Goal: Task Accomplishment & Management: Complete application form

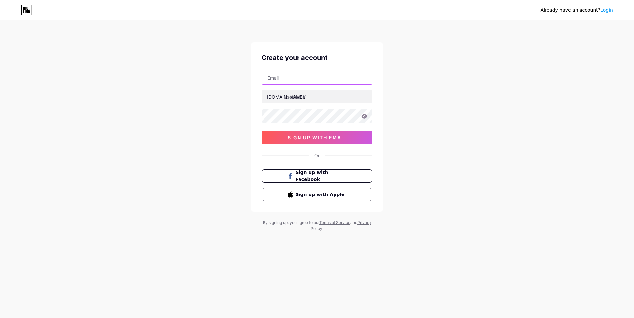
click at [279, 79] on input "text" at bounding box center [317, 77] width 110 height 13
paste input "[EMAIL_ADDRESS][DOMAIN_NAME]"
type input "[EMAIL_ADDRESS][DOMAIN_NAME]"
click at [298, 95] on input "text" at bounding box center [317, 96] width 110 height 13
type input "v"
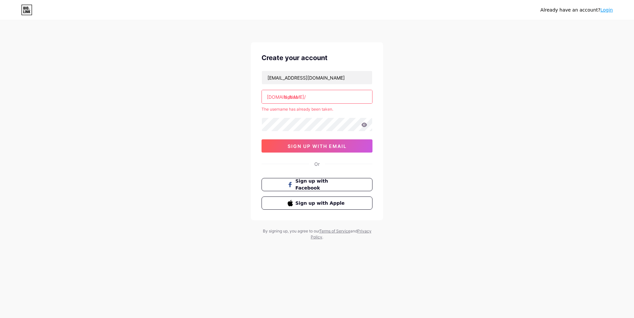
click at [320, 86] on div "mtkalf@spartanteam.net bio.link/ bebas The username has already been taken. 0cA…" at bounding box center [317, 112] width 111 height 82
click at [318, 98] on input "bebas" at bounding box center [317, 96] width 110 height 13
type input "b"
type input "c"
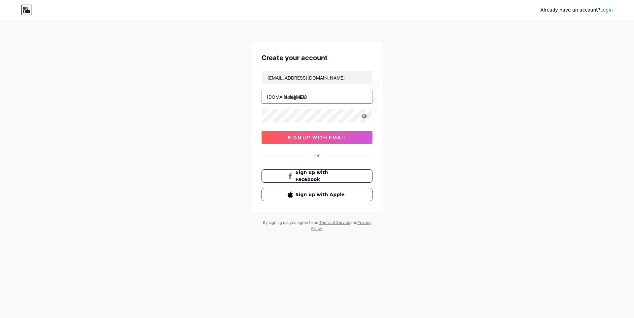
type input "bolagila88"
click at [147, 101] on div "Already have an account? Login Create your account mtkalf@spartanteam.net bio.l…" at bounding box center [317, 126] width 634 height 253
click at [300, 96] on input "bolagila88" at bounding box center [317, 96] width 110 height 13
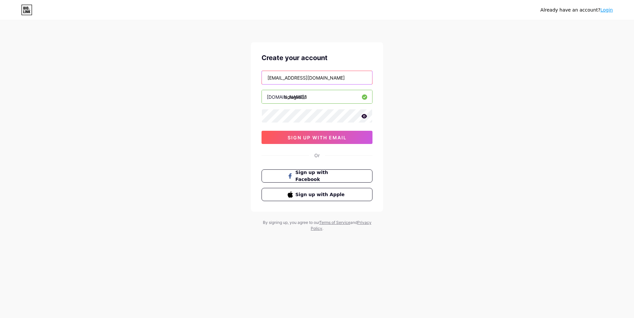
click at [323, 80] on input "mtkalf@spartanteam.net" at bounding box center [317, 77] width 110 height 13
click at [315, 77] on input "mtkalf@spartanteam.net" at bounding box center [317, 77] width 110 height 13
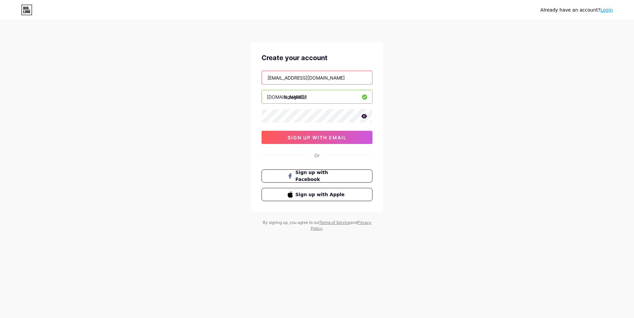
click at [315, 77] on input "mtkalf@spartanteam.net" at bounding box center [317, 77] width 110 height 13
drag, startPoint x: 320, startPoint y: 101, endPoint x: 315, endPoint y: 98, distance: 5.2
click at [318, 100] on input "bolagila88" at bounding box center [317, 96] width 110 height 13
drag, startPoint x: 315, startPoint y: 97, endPoint x: 256, endPoint y: 98, distance: 59.2
click at [256, 98] on div "Create your account mtkalf@spartanteam.net bio.link/ bolagila88 0cAFcWeA6h2SGWB…" at bounding box center [317, 127] width 132 height 170
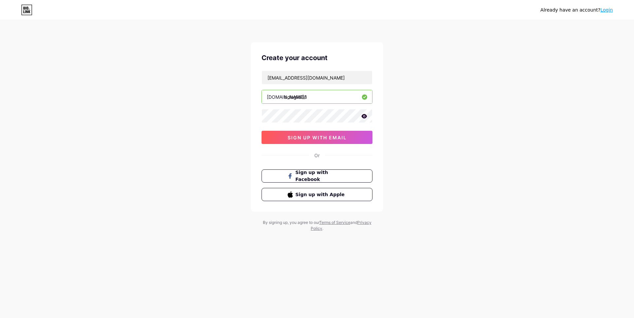
click at [364, 118] on icon at bounding box center [365, 116] width 6 height 4
click at [323, 134] on button "sign up with email" at bounding box center [317, 137] width 111 height 13
click at [326, 103] on input "bolagila88" at bounding box center [317, 96] width 110 height 13
click at [290, 133] on button "sign up with email" at bounding box center [317, 137] width 111 height 13
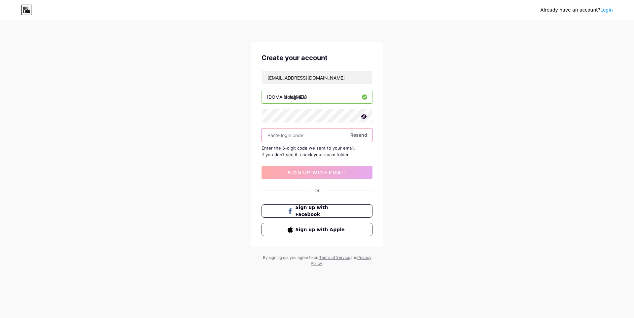
click at [294, 136] on input "text" at bounding box center [317, 135] width 110 height 13
paste input "eyJ0eXAiOiJKV1QiLCJhbGciOiJIUzI1NiJ9.eyJlIjoicHprS1pUOGxNM3lpTEhIMXBTRVZxeFcyST…"
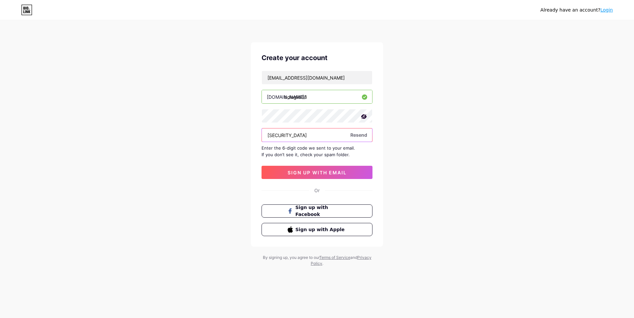
scroll to position [0, 1279]
type input "eyJ0eXAiOiJKV1QiLCJhbGciOiJIUzI1NiJ9.eyJlIjoicHprS1pUOGxNM3lpTEhIMXBTRVZxeFcyST…"
click at [335, 175] on button "sign up with email" at bounding box center [317, 172] width 111 height 13
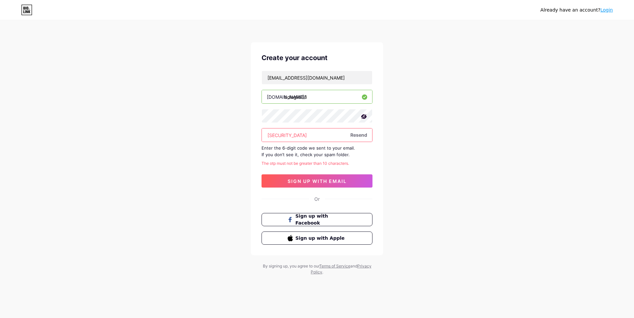
click at [333, 134] on input "eyJ0eXAiOiJKV1QiLCJhbGciOiJIUzI1NiJ9.eyJlIjoicHprS1pUOGxNM3lpTEhIMXBTRVZxeFcyST…" at bounding box center [317, 135] width 110 height 13
click at [289, 135] on input "text" at bounding box center [317, 135] width 110 height 13
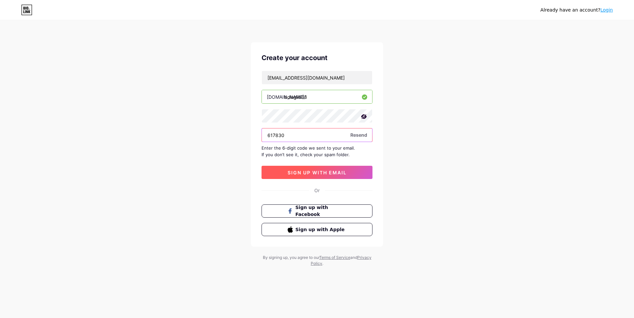
type input "617830"
click at [343, 172] on span "sign up with email" at bounding box center [317, 173] width 59 height 6
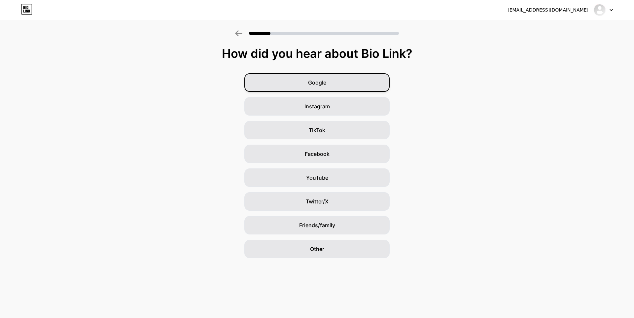
click at [348, 82] on div "Google" at bounding box center [317, 82] width 145 height 19
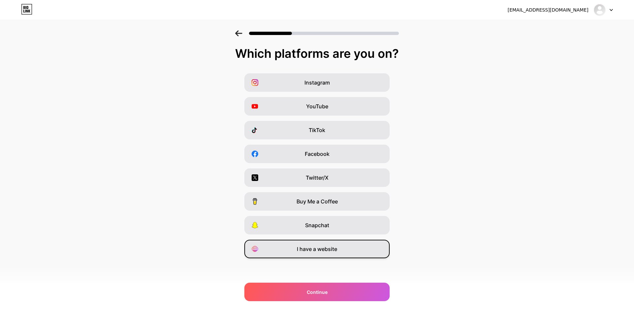
click at [310, 247] on span "I have a website" at bounding box center [317, 249] width 40 height 8
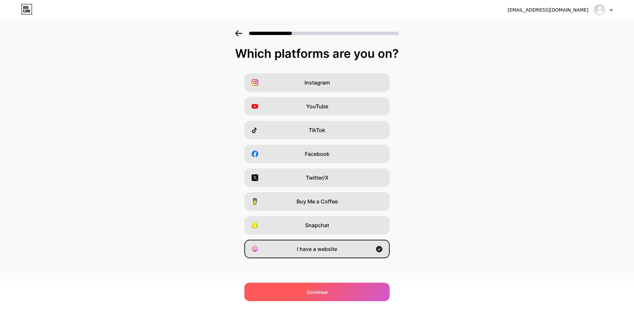
click at [313, 297] on div "Continue" at bounding box center [317, 292] width 145 height 19
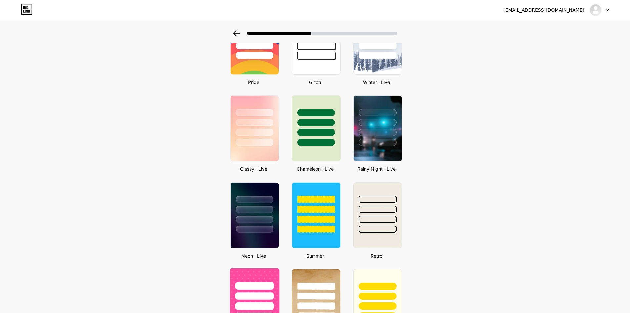
scroll to position [264, 0]
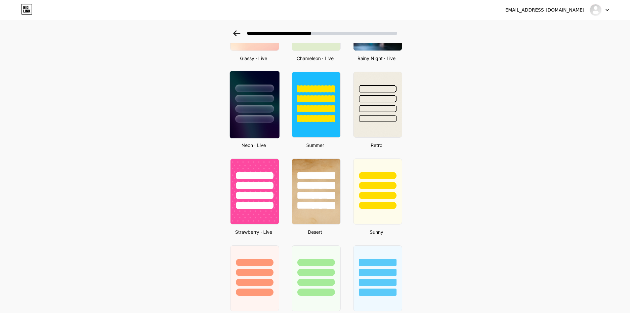
click at [237, 114] on div at bounding box center [254, 97] width 50 height 52
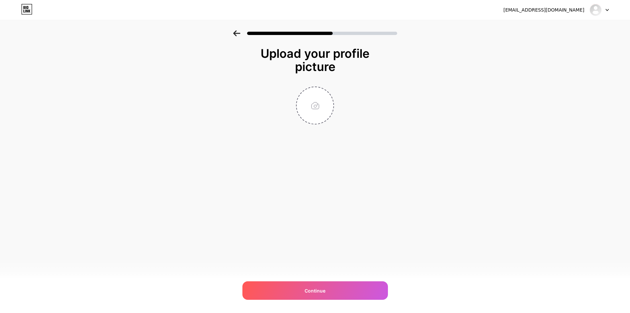
scroll to position [0, 0]
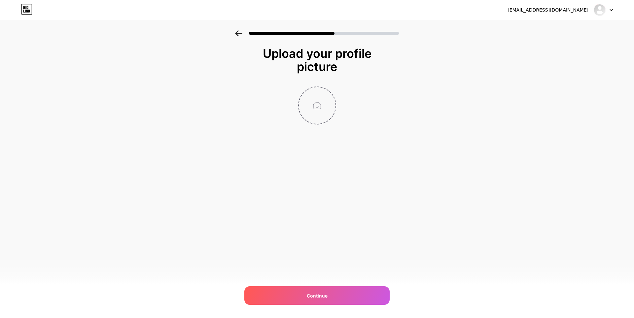
click at [305, 100] on input "file" at bounding box center [317, 105] width 37 height 37
type input "C:\fakepath\photo_2022-10-11_04-41-16.jpg"
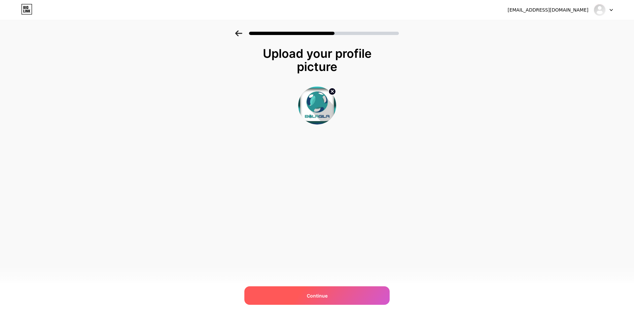
click at [331, 294] on div "Continue" at bounding box center [317, 296] width 145 height 19
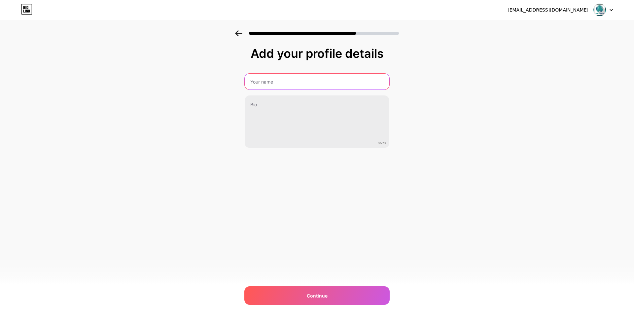
click at [297, 83] on input "text" at bounding box center [317, 82] width 145 height 16
click at [262, 86] on input "text" at bounding box center [317, 82] width 146 height 16
type input "a"
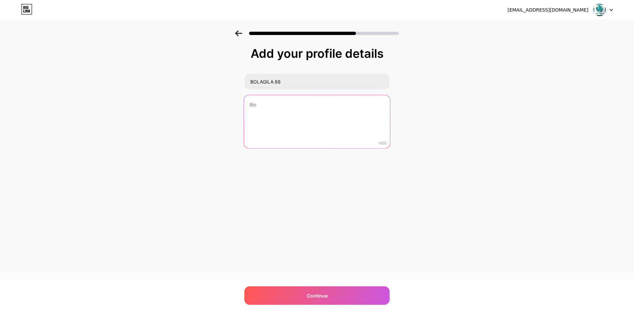
click at [262, 100] on textarea at bounding box center [317, 122] width 146 height 54
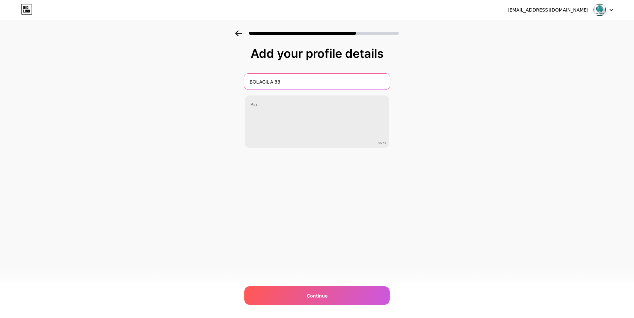
click at [292, 79] on input "BOLAGILA 88" at bounding box center [317, 82] width 146 height 16
type input "BOLAGILA"
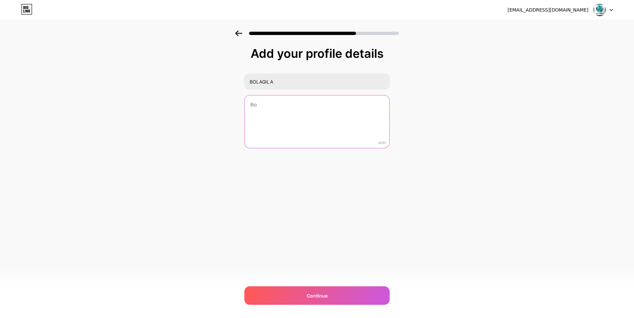
click at [292, 105] on textarea at bounding box center [317, 122] width 145 height 53
click at [285, 117] on textarea at bounding box center [317, 122] width 146 height 54
click at [263, 129] on textarea at bounding box center [317, 122] width 146 height 54
paste textarea "BOLAGILA Situs Game Online Terpercaya, Terlengkap, dan Terbaik di Indonesia"
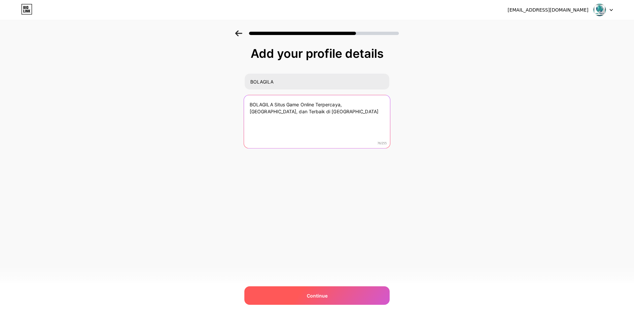
type textarea "BOLAGILA Situs Game Online Terpercaya, Terlengkap, dan Terbaik di Indonesia"
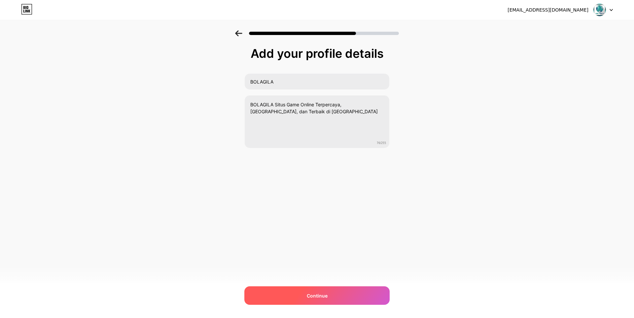
click at [293, 298] on div "Continue" at bounding box center [317, 296] width 145 height 19
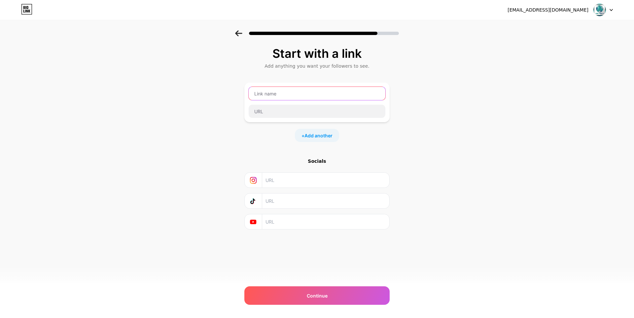
click at [273, 95] on input "text" at bounding box center [317, 93] width 137 height 13
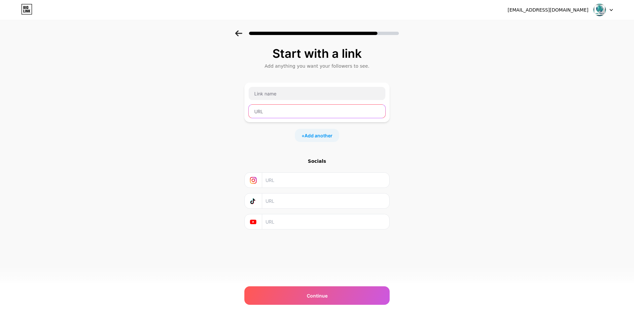
click at [304, 112] on input "text" at bounding box center [317, 111] width 137 height 13
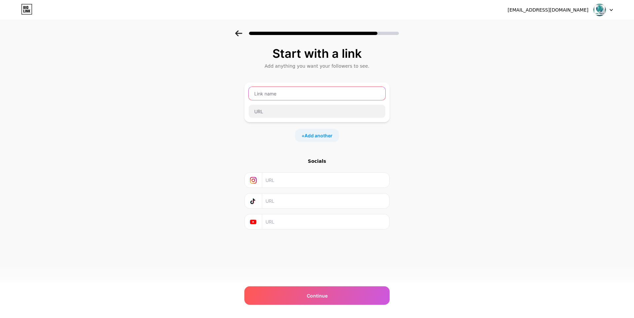
click at [292, 92] on input "text" at bounding box center [317, 93] width 137 height 13
click at [274, 92] on input "text" at bounding box center [317, 93] width 137 height 13
type input "LINK LOGIN BOLAGILA"
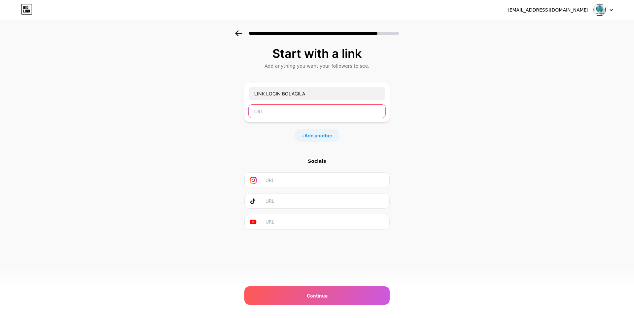
click at [271, 116] on input "text" at bounding box center [317, 111] width 137 height 13
click at [268, 111] on input "text" at bounding box center [317, 111] width 137 height 13
paste input "https://pintu.cfd/seobg"
type input "https://pintu.cfd/seobg"
click at [326, 134] on span "Add another" at bounding box center [319, 135] width 28 height 7
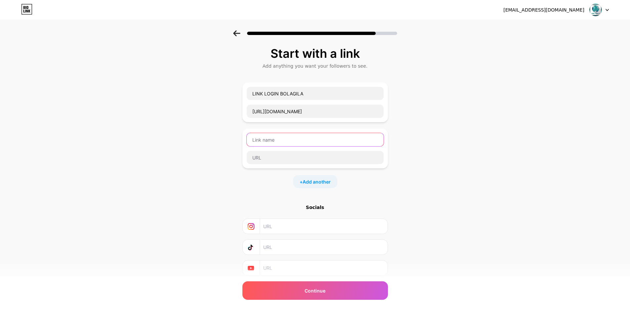
click at [305, 139] on input "text" at bounding box center [315, 139] width 137 height 13
click at [279, 139] on input "text" at bounding box center [315, 139] width 137 height 13
paste input "LINK DAFTAR DEWATOGEL"
type input "LINK DAFTAR BOLAGILA"
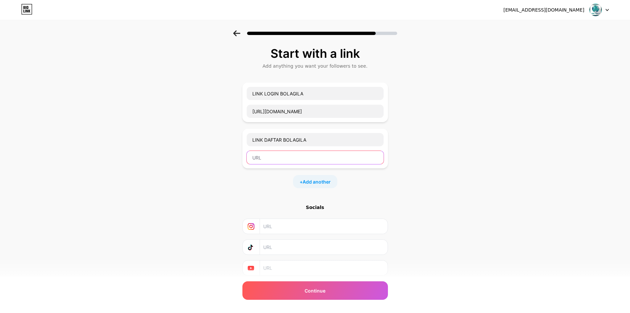
click at [269, 162] on input "text" at bounding box center [315, 157] width 137 height 13
paste input "https://bol4gilabos.work/register"
type input "https://bol4gilabos.work/register"
click at [301, 180] on div "+ Add another" at bounding box center [315, 181] width 44 height 13
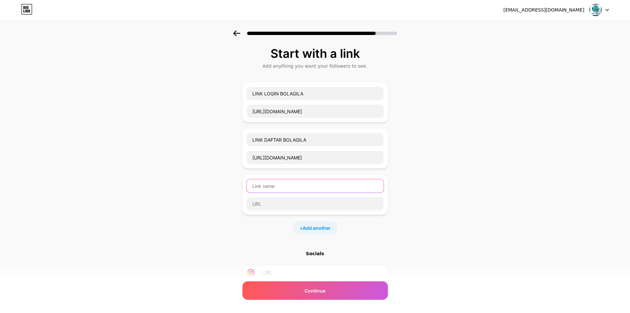
click at [302, 188] on input "text" at bounding box center [315, 185] width 137 height 13
click at [274, 189] on input "text" at bounding box center [315, 185] width 137 height 13
paste input "LIVE CHAT DEWATOGEL"
click at [265, 186] on input "LIVE CHAT DEWATOGEL" at bounding box center [315, 185] width 137 height 13
click at [277, 182] on input "LIVECHAT DEWATOGEL" at bounding box center [315, 185] width 137 height 13
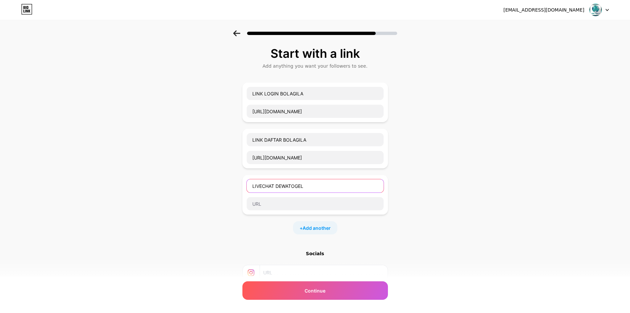
click at [293, 183] on input "LIVECHAT DEWATOGEL" at bounding box center [315, 185] width 137 height 13
type input "LIVECHAT BOLAGILA"
click at [265, 209] on input "text" at bounding box center [315, 203] width 137 height 13
paste input "https://pintu.cfd/lcbg"
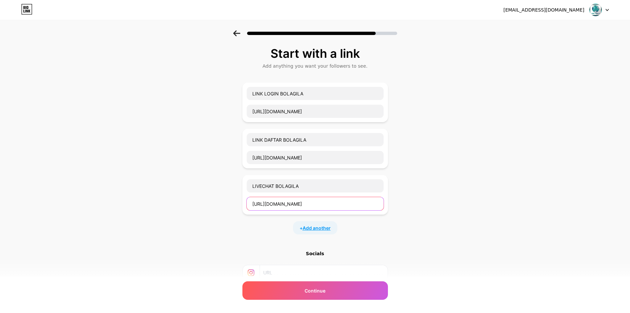
type input "https://pintu.cfd/lcbg"
click at [326, 229] on span "Add another" at bounding box center [316, 228] width 28 height 7
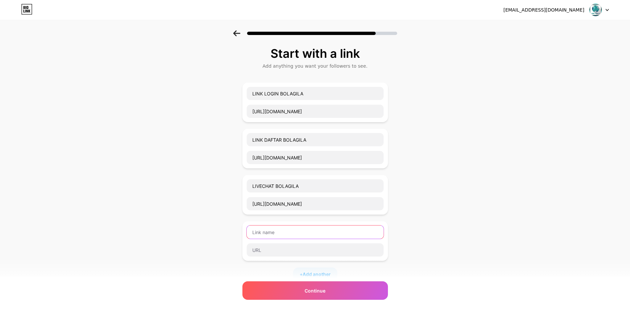
click at [286, 234] on input "text" at bounding box center [315, 232] width 137 height 13
paste input "LINK ALTERNATIF DEWATOGEL"
type input "LINK ALTERNATIF DEWATOGEL"
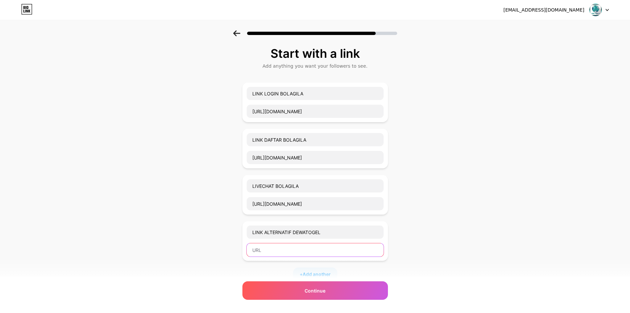
click at [273, 253] on input "text" at bounding box center [315, 250] width 137 height 13
click at [268, 255] on input "text" at bounding box center [315, 250] width 137 height 13
paste input "https://pintu.cfd/lcbg"
type input "https://pintu.cfd/lcbg"
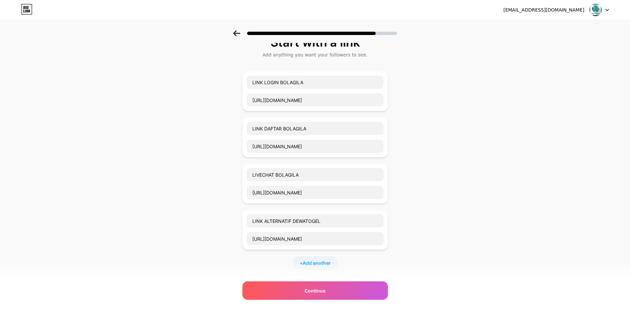
scroll to position [99, 0]
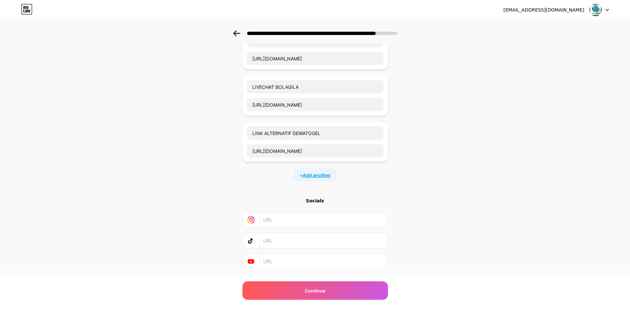
click at [324, 178] on span "Add another" at bounding box center [316, 175] width 28 height 7
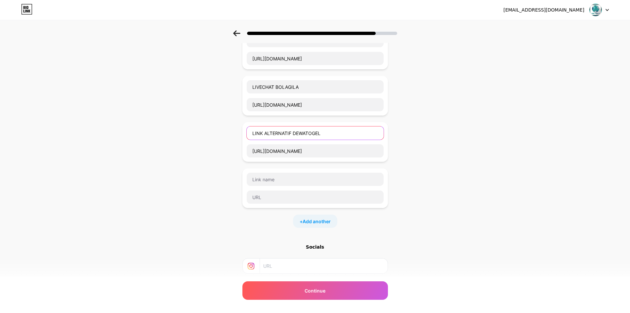
click at [302, 132] on input "LINK ALTERNATIF DEWATOGEL" at bounding box center [315, 133] width 137 height 13
type input "LINK ALTERNATIF BOLAGILA"
click at [318, 150] on input "https://pintu.cfd/lcbg" at bounding box center [315, 150] width 137 height 13
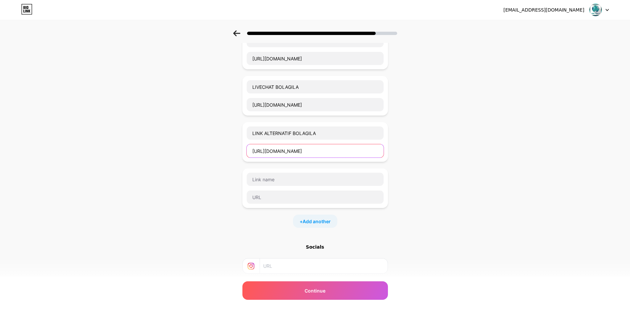
paste input "seo"
click at [318, 150] on input "https://pintu.cfd/seobg" at bounding box center [315, 150] width 137 height 13
click at [306, 158] on div "LINK ALTERNATIF BOLAGILA https://pintu.cfd/seobg" at bounding box center [314, 142] width 145 height 40
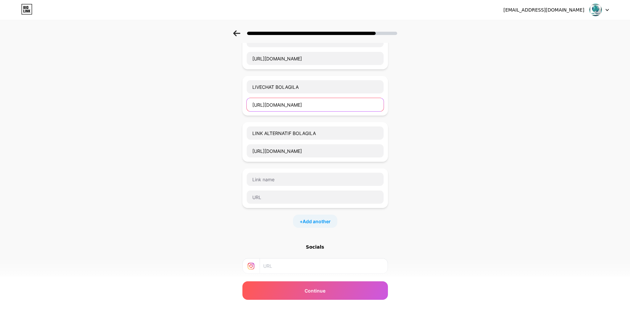
click at [304, 102] on input "https://pintu.cfd/lcbg" at bounding box center [315, 104] width 137 height 13
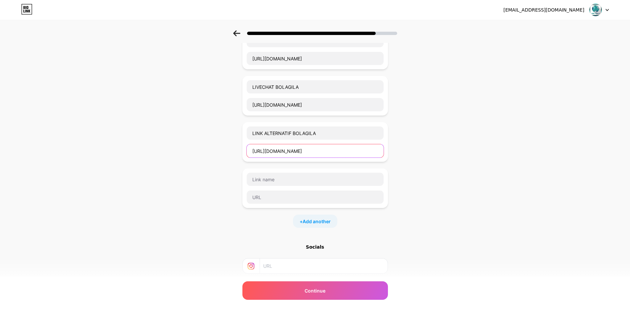
click at [309, 149] on input "https://pintu.cfd/seobg" at bounding box center [315, 150] width 137 height 13
click at [307, 148] on input "https://pintu.cfd/seobg" at bounding box center [315, 150] width 137 height 13
paste input "https://pintu.cfd/lc"
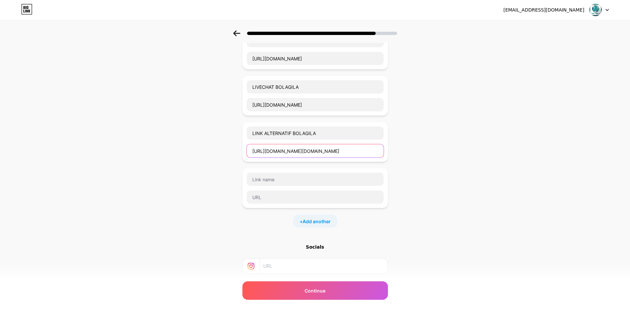
click at [307, 148] on input "https://pintu.cfd/https://pintu.cfd/lcbg" at bounding box center [315, 150] width 137 height 13
paste input "text"
type input "https://pintu.cfd/lcbg"
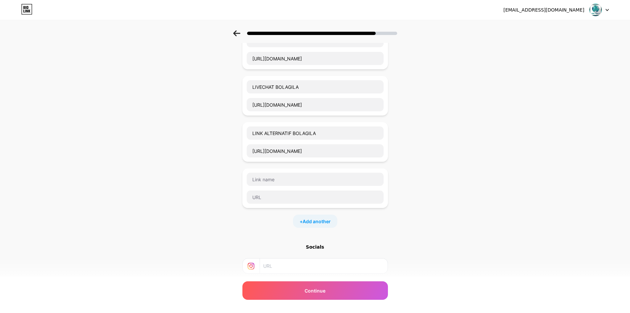
click at [293, 169] on div at bounding box center [314, 189] width 145 height 40
click at [285, 185] on input "text" at bounding box center [315, 179] width 137 height 13
click at [286, 178] on input "text" at bounding box center [315, 179] width 137 height 13
paste input "RTP HARI INI TERUPDATE"
type input "RTP HARI INI TERUPDATE"
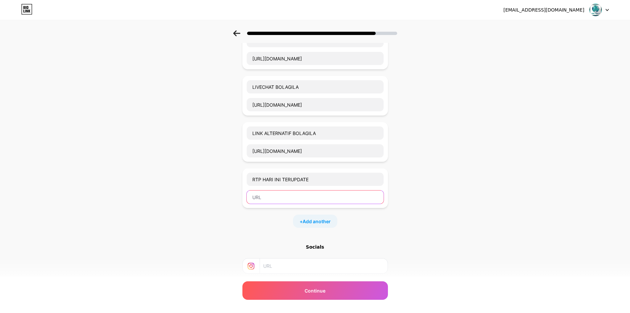
click at [290, 198] on input "text" at bounding box center [315, 197] width 137 height 13
click at [315, 198] on input "text" at bounding box center [315, 197] width 137 height 13
paste input "https://pintu.cfd/rtpbg"
type input "https://pintu.cfd/rtpbg"
click at [314, 217] on div "+ Add another" at bounding box center [315, 221] width 44 height 13
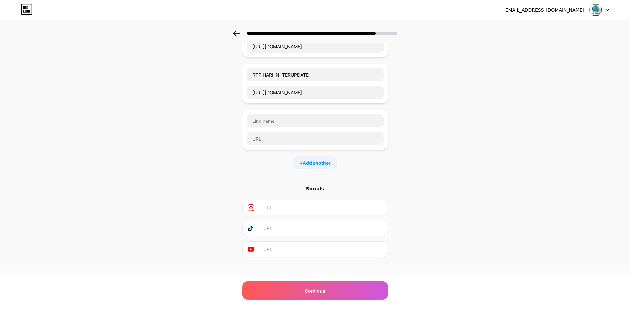
scroll to position [207, 0]
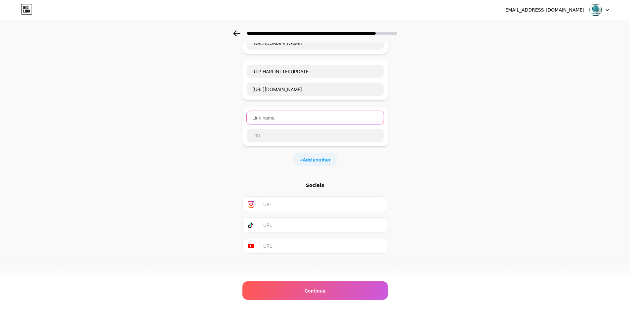
click at [276, 117] on input "text" at bounding box center [315, 117] width 137 height 13
click at [273, 118] on input "text" at bounding box center [315, 117] width 137 height 13
type input "w"
type input "WHATSAPP BOLAGILA"
click at [283, 127] on div "WHATSAPP BOLAGILA" at bounding box center [314, 127] width 137 height 32
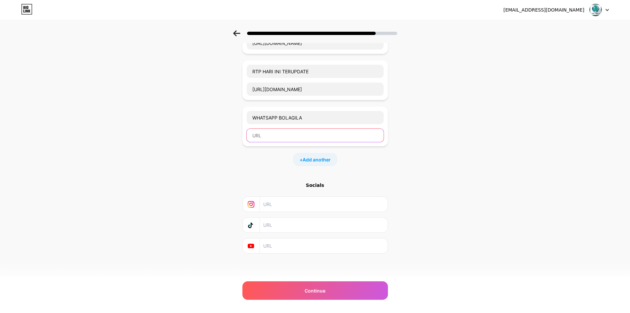
click at [286, 130] on input "text" at bounding box center [315, 135] width 137 height 13
paste input "https://pintu.cfd/wa1bg"
type input "https://pintu.cfd/wa1bg"
click at [319, 158] on span "Add another" at bounding box center [316, 159] width 28 height 7
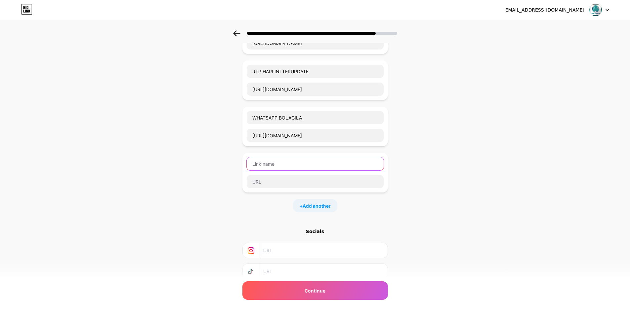
drag, startPoint x: 286, startPoint y: 162, endPoint x: 282, endPoint y: 163, distance: 4.0
click at [282, 163] on input "text" at bounding box center [315, 163] width 137 height 13
type input "TELEGRAM BOLAGILA"
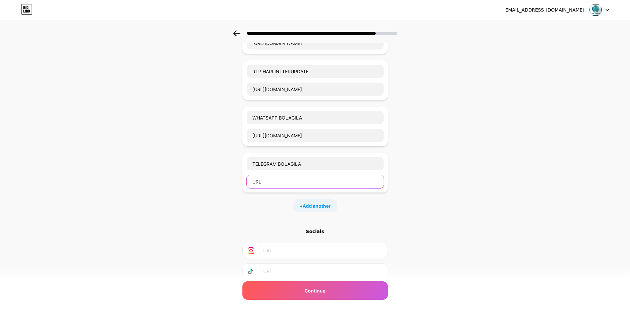
click at [290, 184] on input "text" at bounding box center [315, 181] width 137 height 13
paste input "https://pintu.cfd/tofbg"
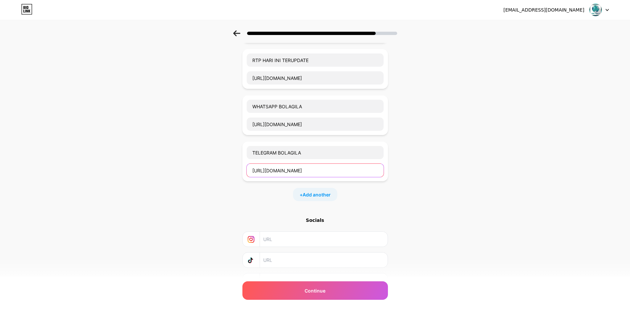
scroll to position [253, 0]
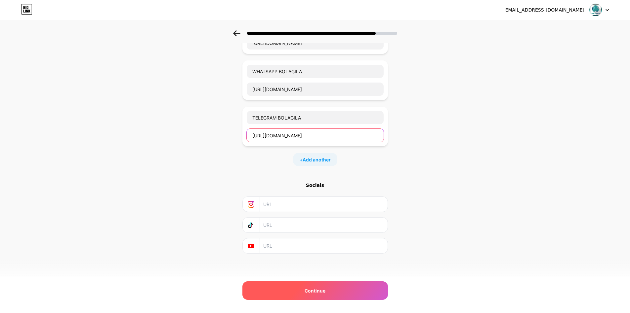
type input "https://pintu.cfd/tofbg"
click at [302, 290] on div "Continue" at bounding box center [314, 291] width 145 height 19
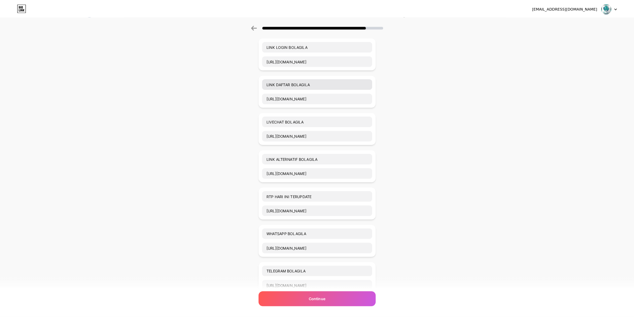
scroll to position [0, 0]
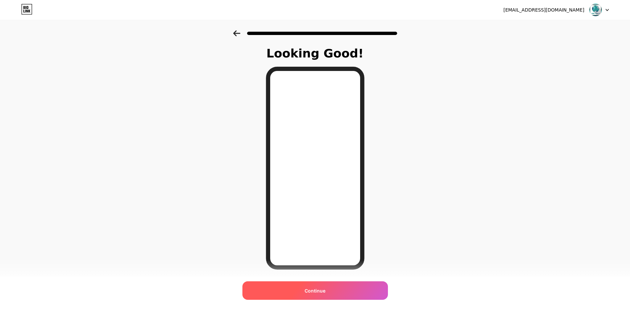
click at [314, 298] on div "Continue" at bounding box center [314, 291] width 145 height 19
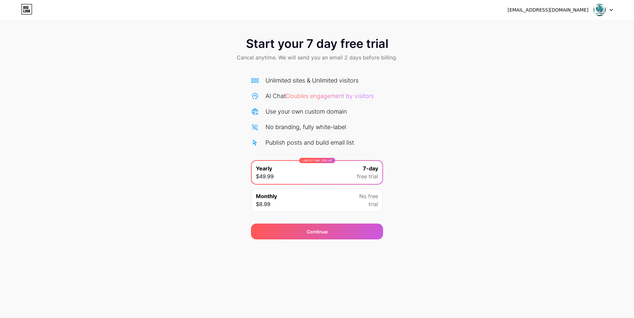
click at [615, 14] on div "mtkalf@spartanteam.net Logout" at bounding box center [317, 10] width 634 height 12
click at [603, 11] on img at bounding box center [600, 10] width 13 height 13
click at [535, 119] on div "Start your 7 day free trial Cancel anytime. We will send you an email 2 days be…" at bounding box center [317, 134] width 634 height 209
click at [301, 229] on div "Continue" at bounding box center [317, 232] width 132 height 16
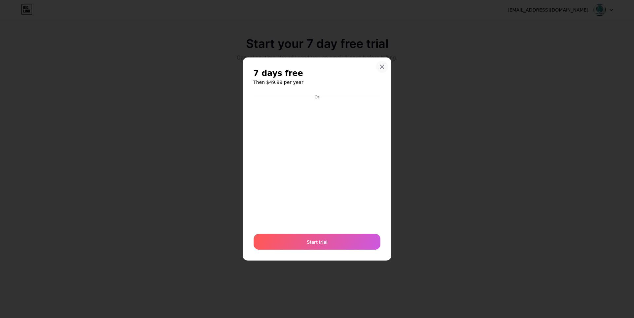
click at [382, 67] on icon at bounding box center [383, 67] width 4 height 4
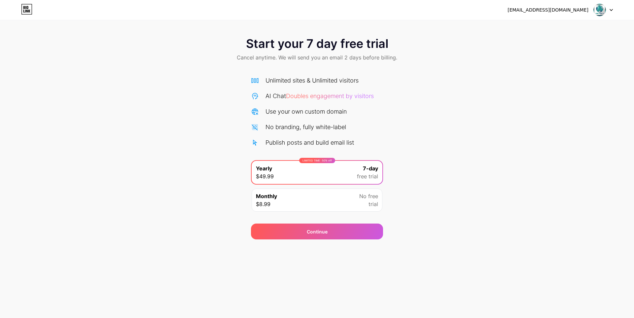
click at [357, 174] on div "LIMITED TIME : 50% off Yearly $49.99 7-day free trial" at bounding box center [317, 172] width 131 height 23
click at [324, 243] on div "mtkalf@spartanteam.net Logout Link Copied Start your 7 day free trial Cancel an…" at bounding box center [317, 159] width 634 height 318
click at [324, 236] on div "Continue" at bounding box center [317, 232] width 132 height 16
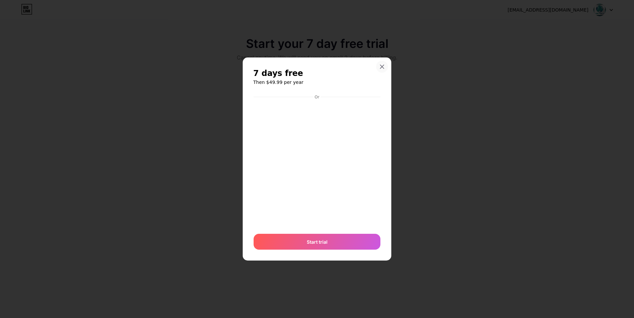
click at [385, 65] on div at bounding box center [382, 67] width 12 height 12
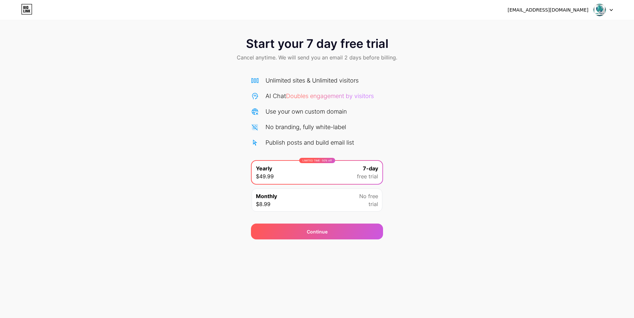
click at [456, 31] on div "Start your 7 day free trial Cancel anytime. We will send you an email 2 days be…" at bounding box center [317, 49] width 634 height 39
click at [590, 10] on div "[EMAIL_ADDRESS][DOMAIN_NAME]" at bounding box center [560, 10] width 105 height 12
click at [605, 4] on span at bounding box center [600, 10] width 13 height 13
click at [600, 10] on img at bounding box center [600, 10] width 13 height 13
click at [597, 11] on img at bounding box center [600, 10] width 13 height 13
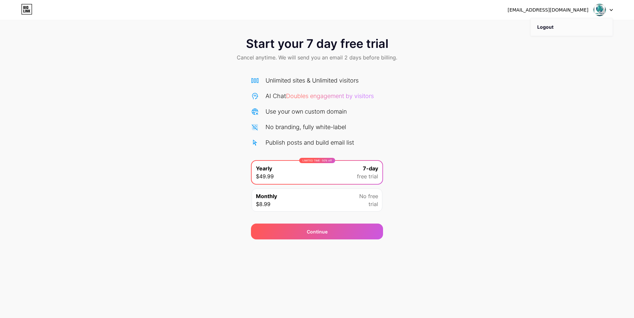
click at [584, 27] on li "Logout" at bounding box center [572, 27] width 82 height 18
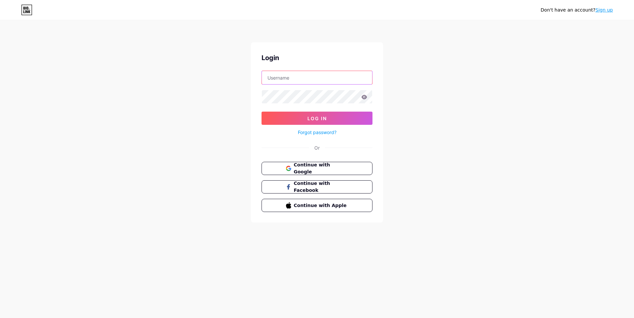
click at [288, 80] on input "text" at bounding box center [317, 77] width 110 height 13
paste input "mtkalf@spartanteam.net"
type input "mtkalf@spartanteam.net"
click at [305, 120] on button "Log In" at bounding box center [317, 118] width 111 height 13
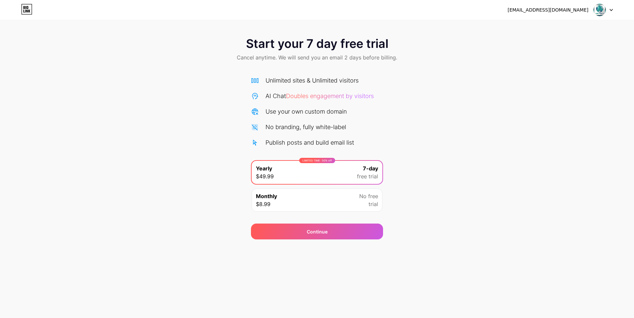
click at [303, 197] on div "Monthly $8.99 No free trial" at bounding box center [317, 200] width 131 height 23
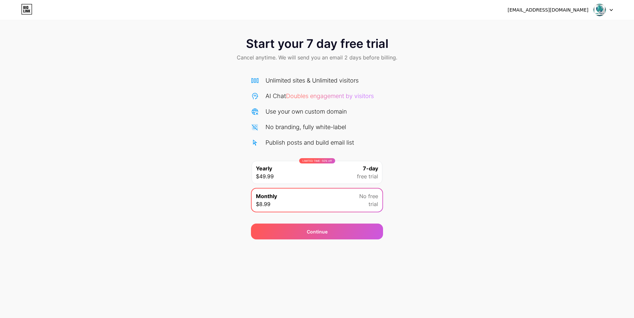
click at [298, 201] on div "Monthly $8.99 No free trial" at bounding box center [317, 200] width 131 height 23
click at [292, 243] on div "mtkalf@spartanteam.net Logout Link Copied Start your 7 day free trial Cancel an…" at bounding box center [317, 159] width 634 height 318
click at [303, 225] on div "Continue" at bounding box center [317, 232] width 132 height 16
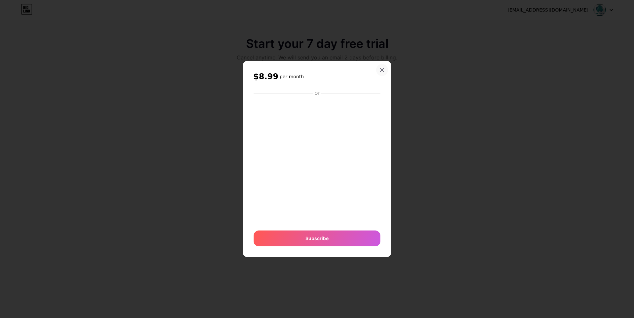
click at [383, 66] on div at bounding box center [382, 70] width 12 height 12
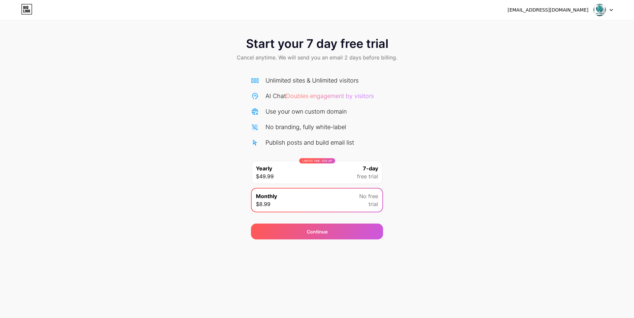
click at [298, 50] on span "Start your 7 day free trial" at bounding box center [317, 43] width 142 height 13
drag, startPoint x: 298, startPoint y: 50, endPoint x: 187, endPoint y: 43, distance: 111.9
click at [298, 50] on span "Start your 7 day free trial" at bounding box center [317, 43] width 142 height 13
click at [176, 40] on div "Start your 7 day free trial Cancel anytime. We will send you an email 2 days be…" at bounding box center [317, 49] width 634 height 39
click at [188, 35] on div "Start your 7 day free trial Cancel anytime. We will send you an email 2 days be…" at bounding box center [317, 49] width 634 height 39
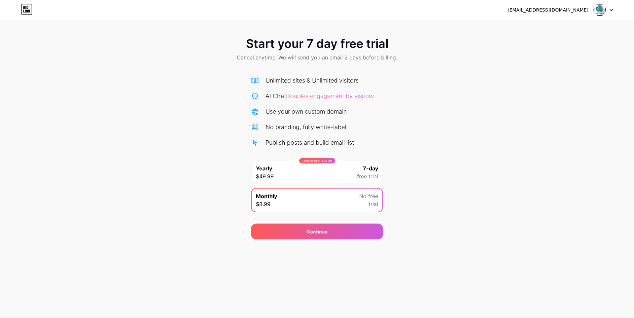
click at [29, 13] on icon at bounding box center [26, 9] width 11 height 11
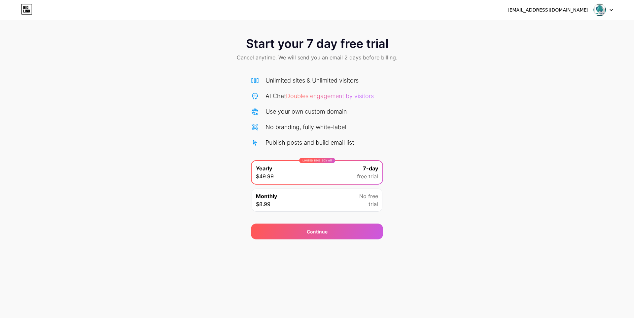
click at [603, 14] on img at bounding box center [600, 10] width 13 height 13
click at [611, 9] on icon at bounding box center [611, 10] width 3 height 2
click at [610, 10] on icon at bounding box center [611, 10] width 3 height 2
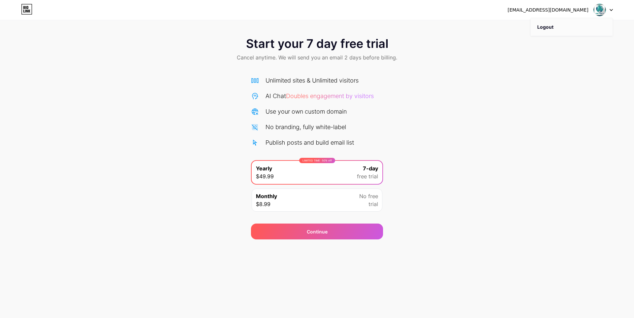
click at [576, 24] on li "Logout" at bounding box center [572, 27] width 82 height 18
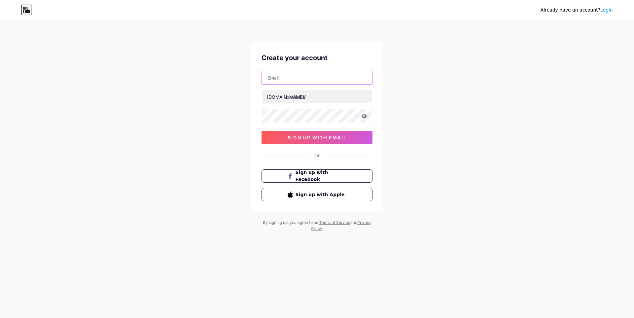
click at [308, 76] on input "text" at bounding box center [317, 77] width 110 height 13
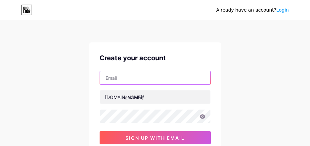
click at [176, 80] on input "text" at bounding box center [155, 77] width 110 height 13
paste input "[EMAIL_ADDRESS][DOMAIN_NAME]"
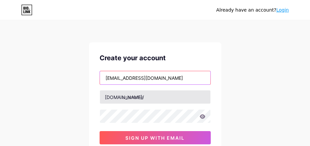
type input "[EMAIL_ADDRESS][DOMAIN_NAME]"
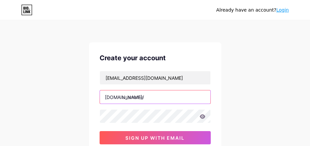
click at [160, 96] on input "text" at bounding box center [155, 96] width 110 height 13
type input "bolagila888"
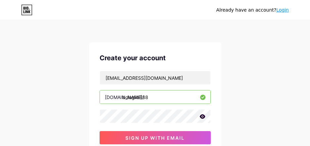
click at [200, 117] on icon at bounding box center [202, 116] width 6 height 5
click at [123, 101] on input "bolagila888" at bounding box center [155, 96] width 110 height 13
click at [257, 69] on div "Already have an account? Login Create your account m92shcux@spartanteam.net bio…" at bounding box center [155, 126] width 310 height 253
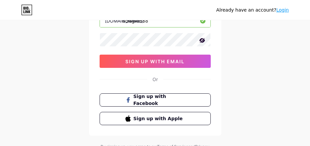
scroll to position [41, 0]
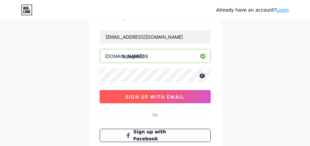
click at [152, 94] on span "sign up with email" at bounding box center [154, 97] width 59 height 6
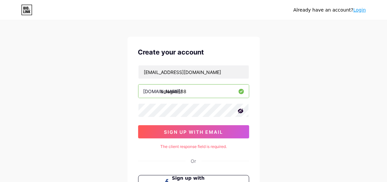
scroll to position [0, 0]
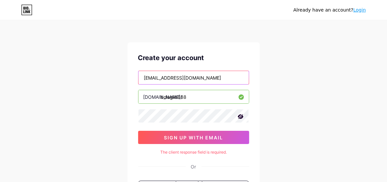
click at [216, 78] on input "[EMAIL_ADDRESS][DOMAIN_NAME]" at bounding box center [193, 77] width 110 height 13
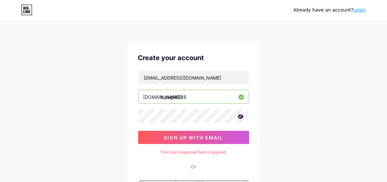
click at [200, 99] on input "bolagila888" at bounding box center [193, 96] width 110 height 13
click at [204, 99] on input "bolagila888" at bounding box center [193, 96] width 110 height 13
click at [241, 116] on icon at bounding box center [240, 116] width 7 height 7
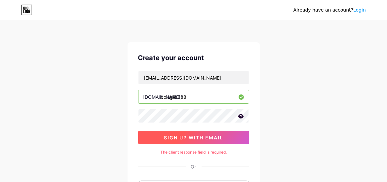
click at [213, 136] on span "sign up with email" at bounding box center [193, 138] width 59 height 6
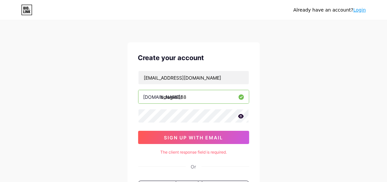
click at [179, 145] on div "The client response field is required." at bounding box center [193, 152] width 111 height 6
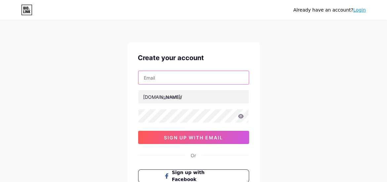
click at [195, 82] on input "text" at bounding box center [193, 77] width 110 height 13
paste input "[EMAIL_ADDRESS][DOMAIN_NAME]"
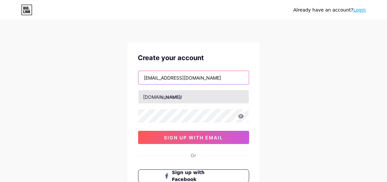
type input "m92shcux@spartanteam.net"
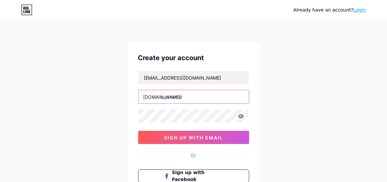
click at [189, 93] on input "text" at bounding box center [193, 96] width 110 height 13
click at [189, 101] on input "bolagila888" at bounding box center [193, 96] width 110 height 13
type input "bolagila888"
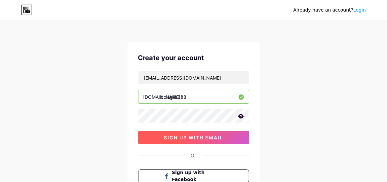
click at [187, 134] on button "sign up with email" at bounding box center [193, 137] width 111 height 13
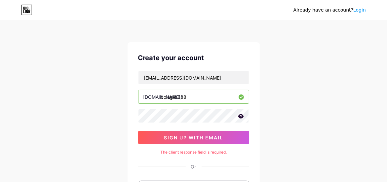
click at [202, 154] on div "The client response field is required." at bounding box center [193, 152] width 111 height 6
drag, startPoint x: 202, startPoint y: 153, endPoint x: 390, endPoint y: 151, distance: 188.4
click at [202, 153] on div "The client response field is required." at bounding box center [193, 152] width 111 height 6
click at [361, 12] on link "Login" at bounding box center [359, 9] width 13 height 5
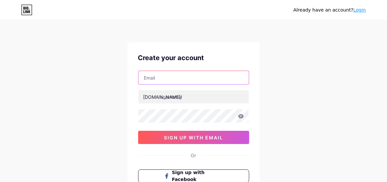
drag, startPoint x: 0, startPoint y: 0, endPoint x: 163, endPoint y: 73, distance: 178.7
click at [163, 73] on input "text" at bounding box center [193, 77] width 110 height 13
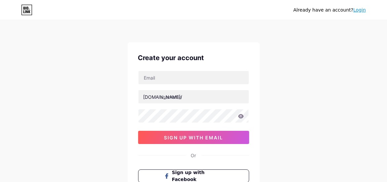
click at [322, 62] on div "Already have an account? Login Create your account [DOMAIN_NAME]/ sign up with …" at bounding box center [193, 126] width 387 height 253
